Goal: Task Accomplishment & Management: Manage account settings

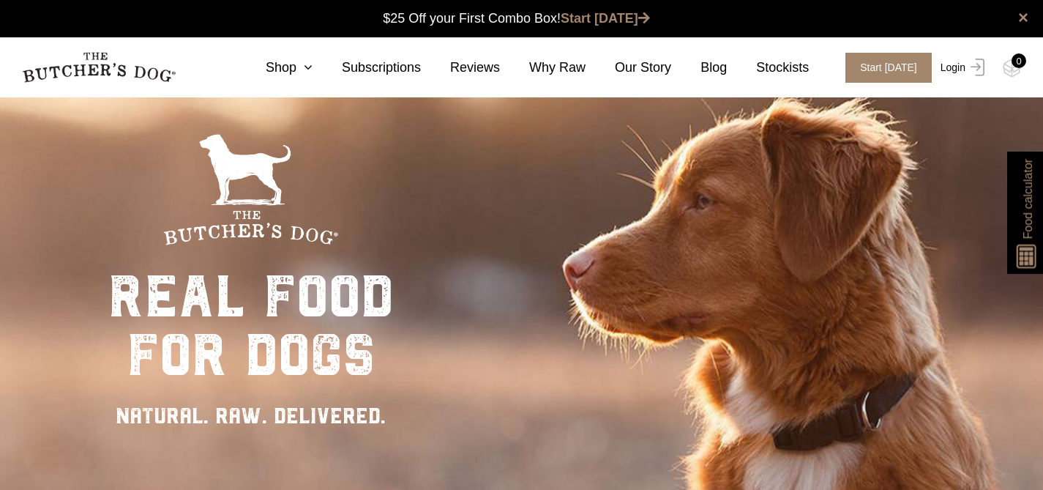
click at [949, 72] on link "Login" at bounding box center [961, 68] width 48 height 30
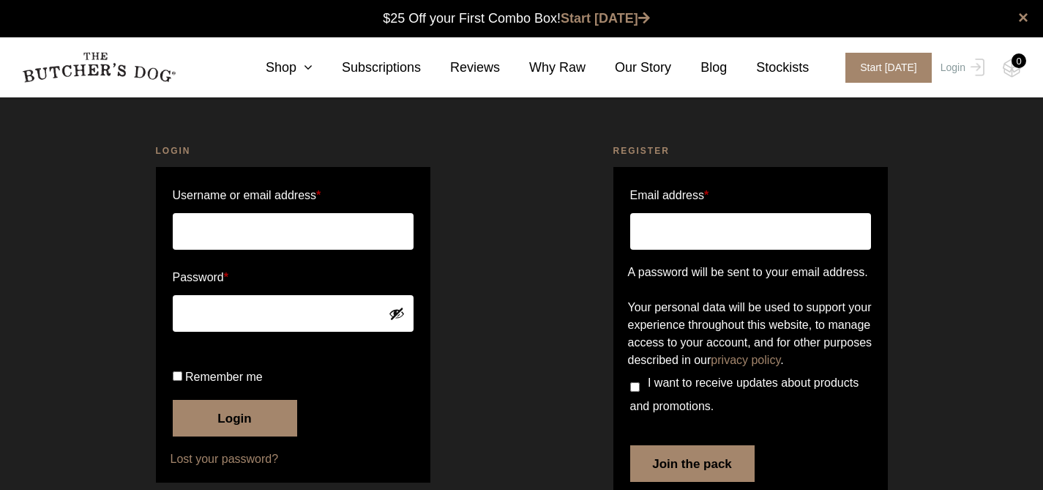
type input "[EMAIL_ADDRESS][DOMAIN_NAME]"
click at [225, 436] on button "Login" at bounding box center [235, 418] width 124 height 37
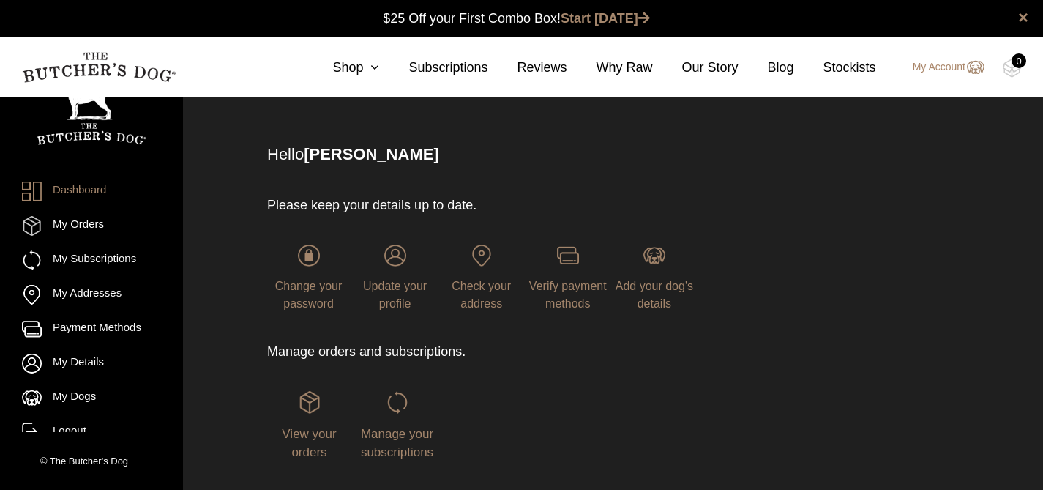
scroll to position [116, 0]
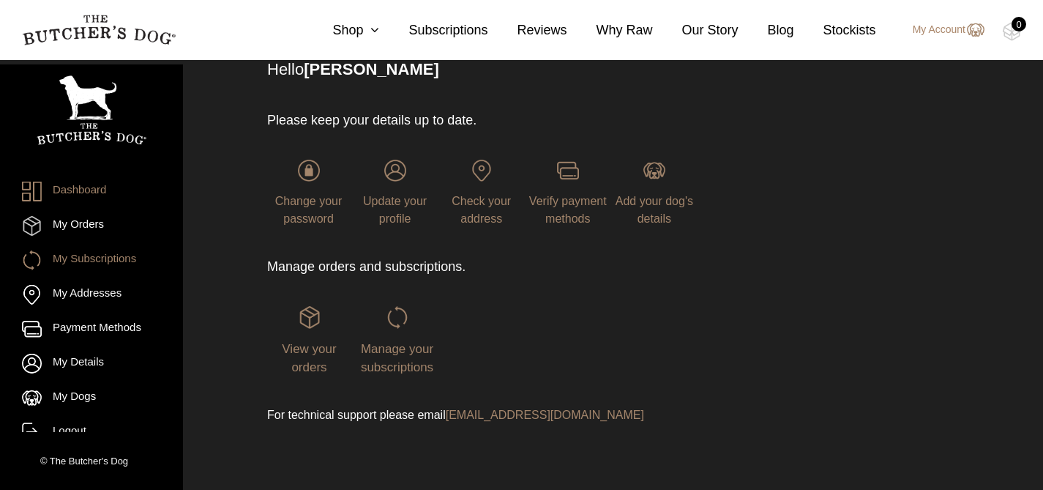
click at [94, 256] on link "My Subscriptions" at bounding box center [91, 260] width 139 height 20
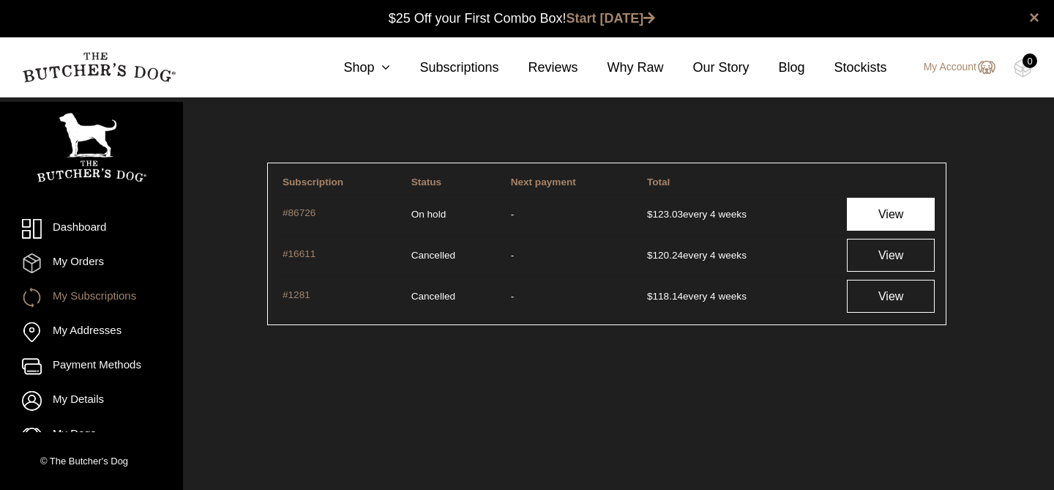
click at [880, 206] on link "View" at bounding box center [891, 214] width 88 height 33
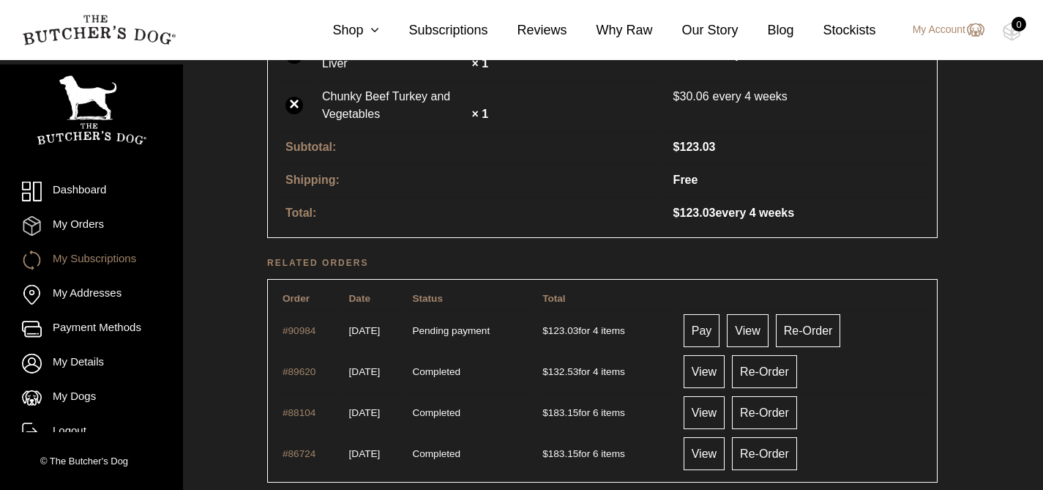
scroll to position [637, 0]
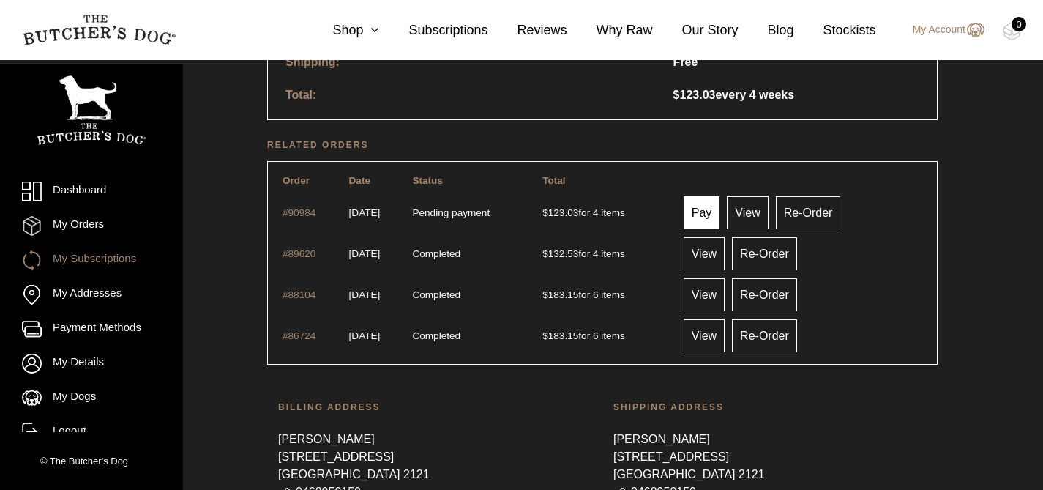
click at [720, 206] on link "Pay" at bounding box center [702, 212] width 37 height 33
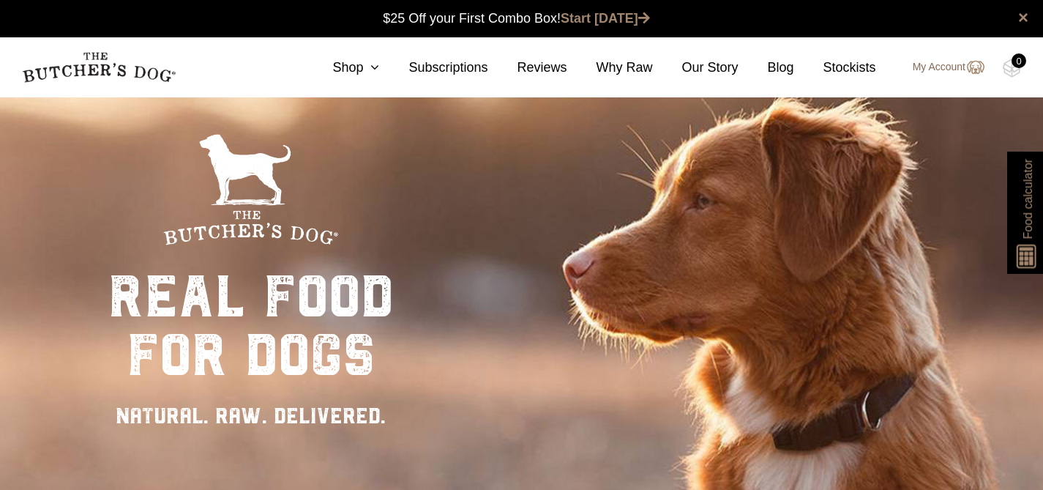
click at [948, 66] on link "My Account" at bounding box center [941, 68] width 86 height 18
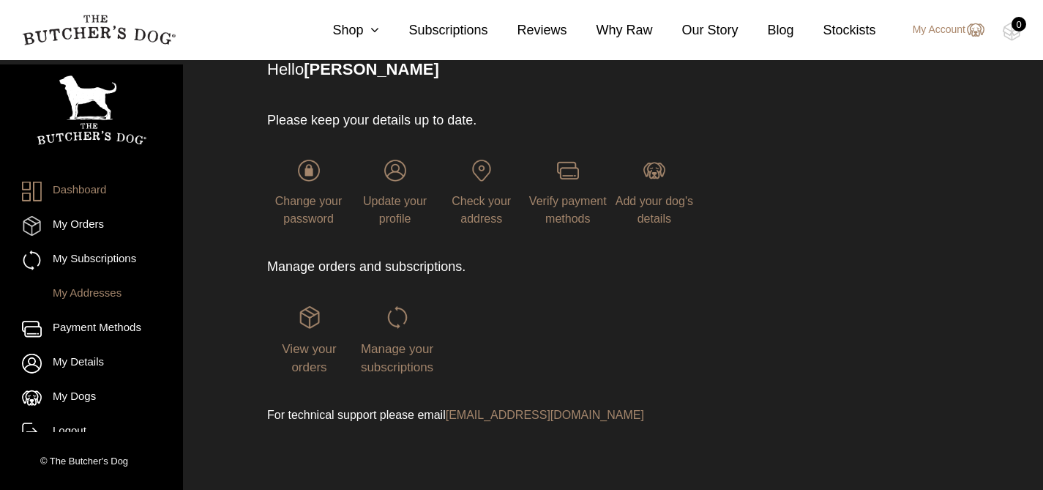
scroll to position [15, 0]
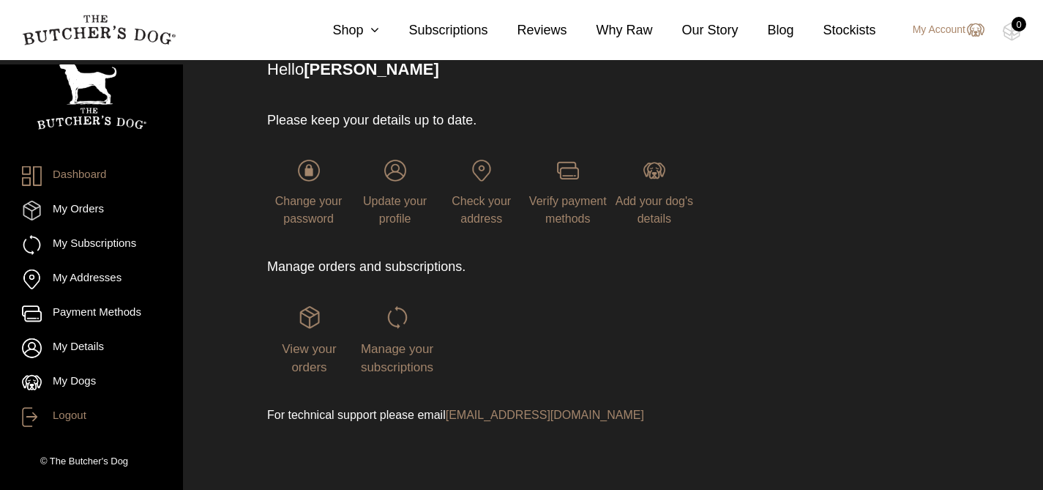
click at [57, 414] on link "Logout" at bounding box center [91, 417] width 139 height 20
